Goal: Transaction & Acquisition: Purchase product/service

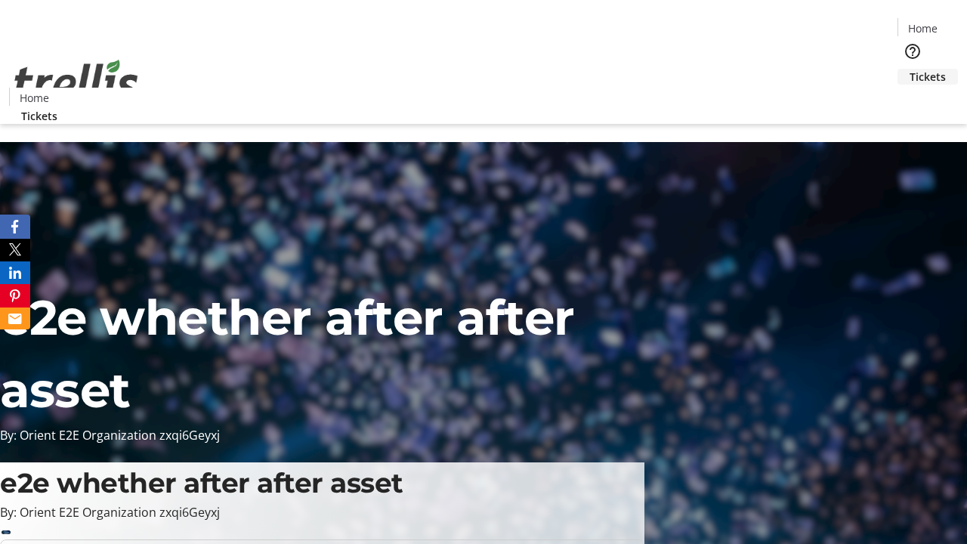
click at [910, 69] on span "Tickets" at bounding box center [928, 77] width 36 height 16
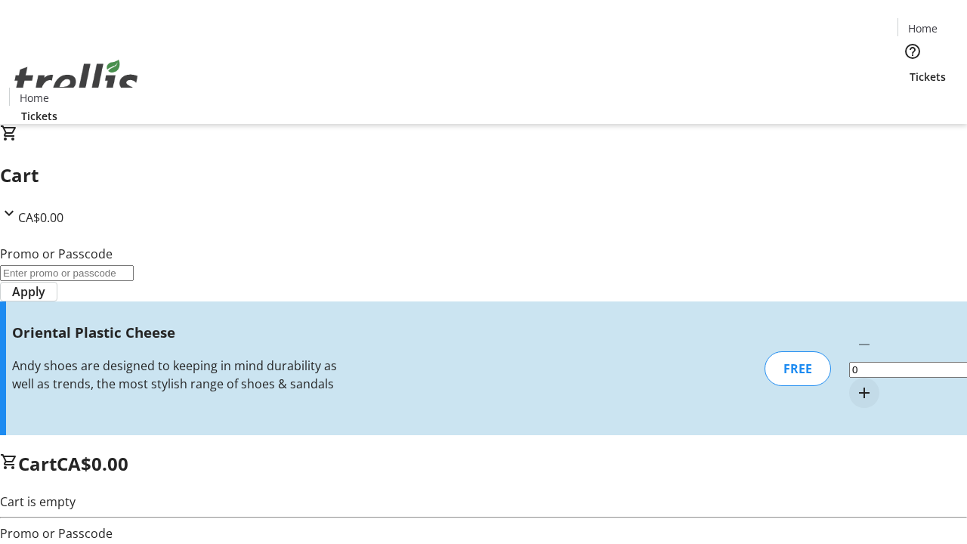
click at [855, 384] on mat-icon "Increment by one" at bounding box center [864, 393] width 18 height 18
type input "1"
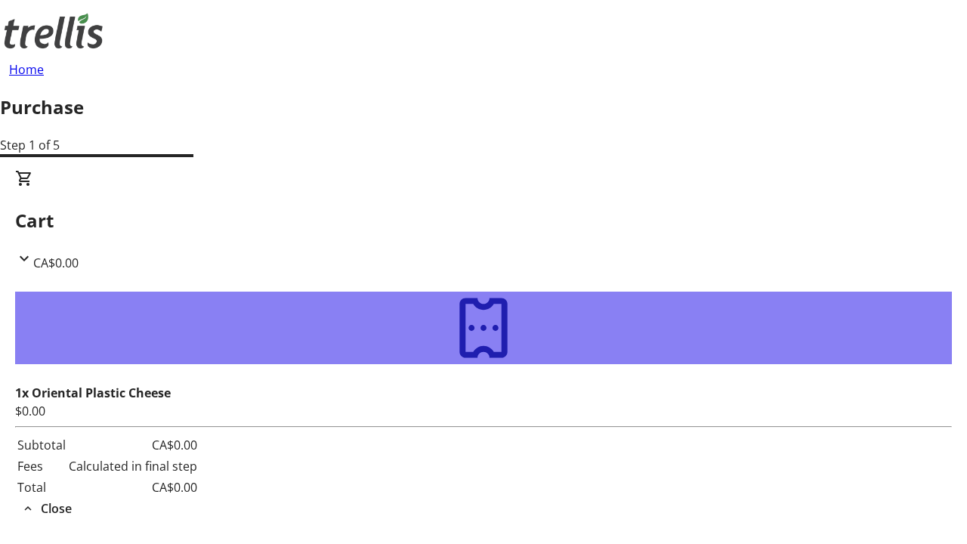
type input "[PERSON_NAME][EMAIL_ADDRESS][DOMAIN_NAME]"
type input "[PERSON_NAME]"
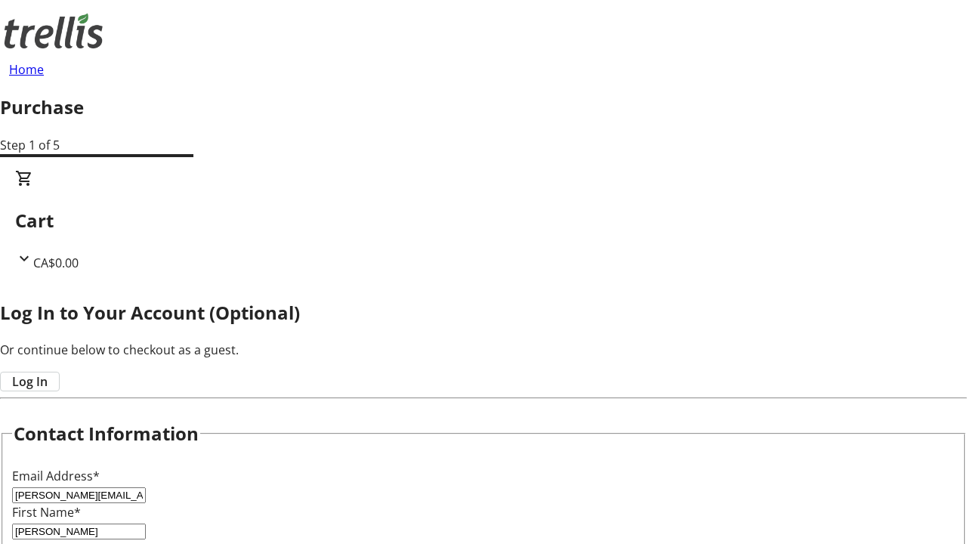
type input "Pouros"
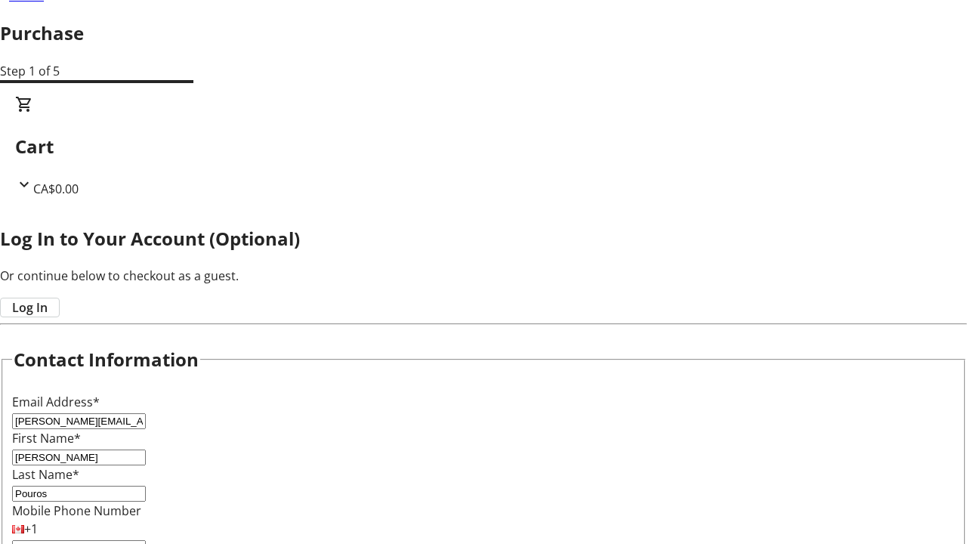
scroll to position [150, 0]
